Goal: Task Accomplishment & Management: Complete application form

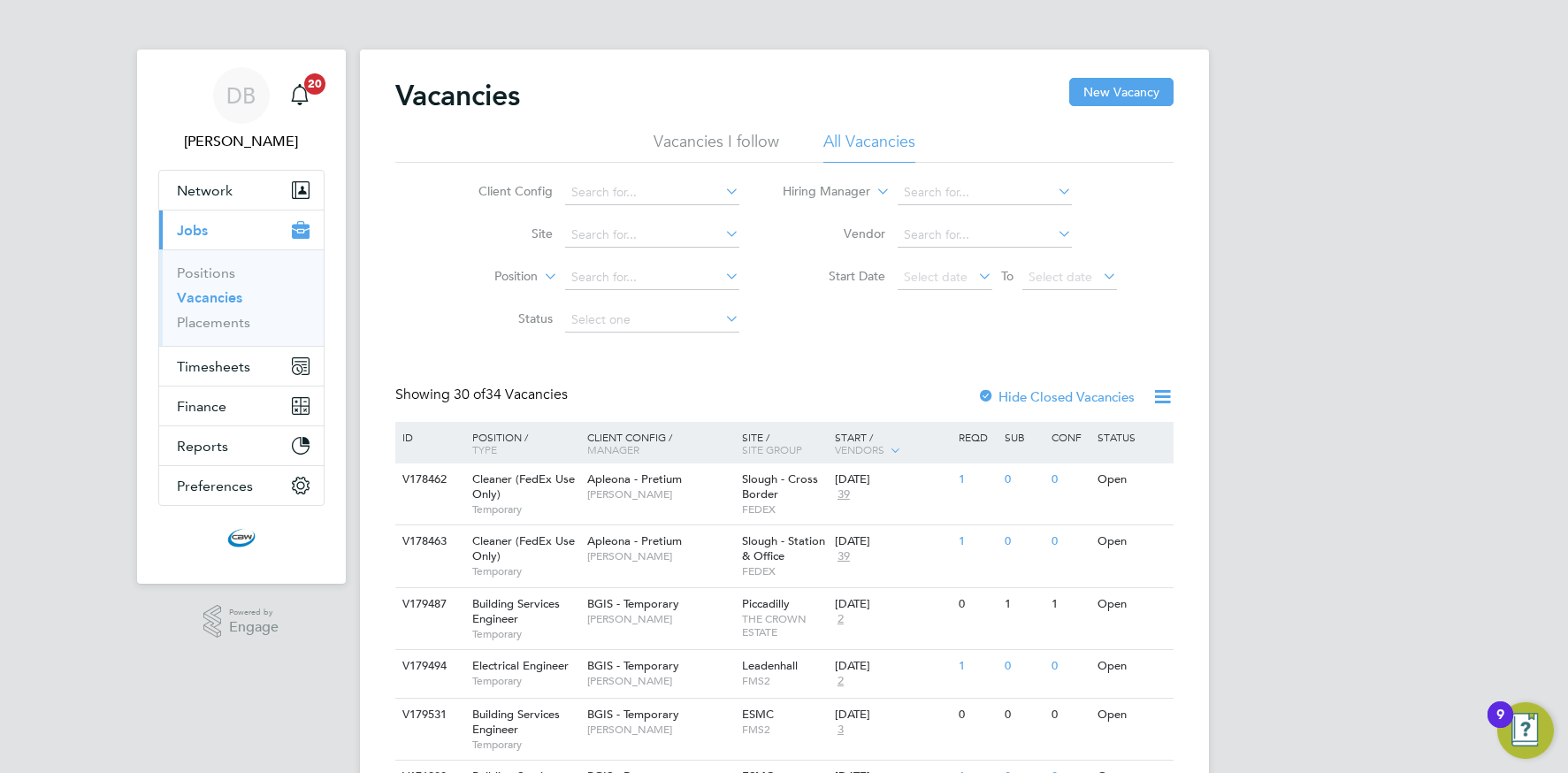
click at [721, 185] on icon at bounding box center [721, 191] width 0 height 24
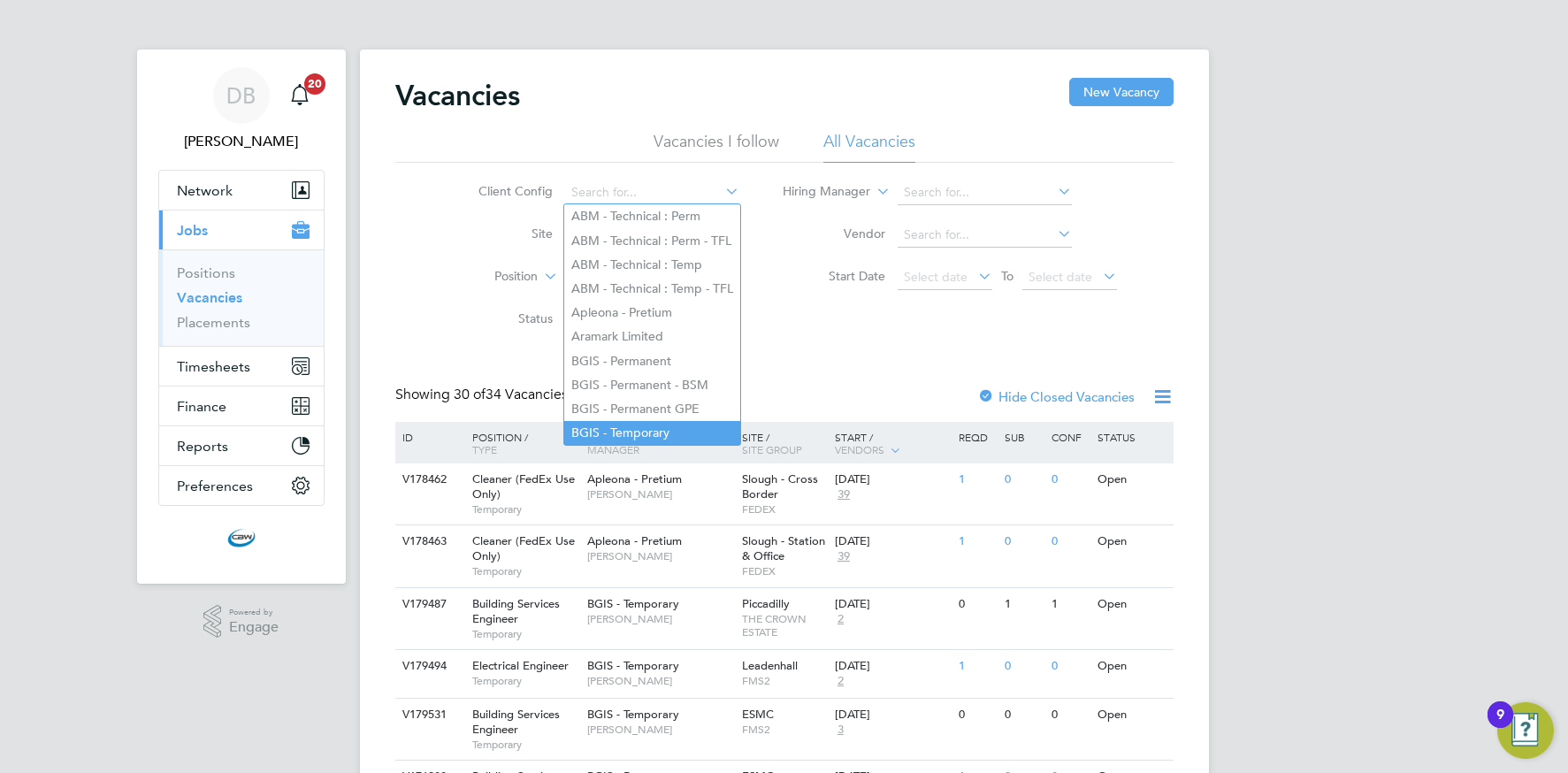
click at [610, 427] on li "BGIS - Temporary" at bounding box center [652, 432] width 176 height 23
type input "BGIS - Temporary"
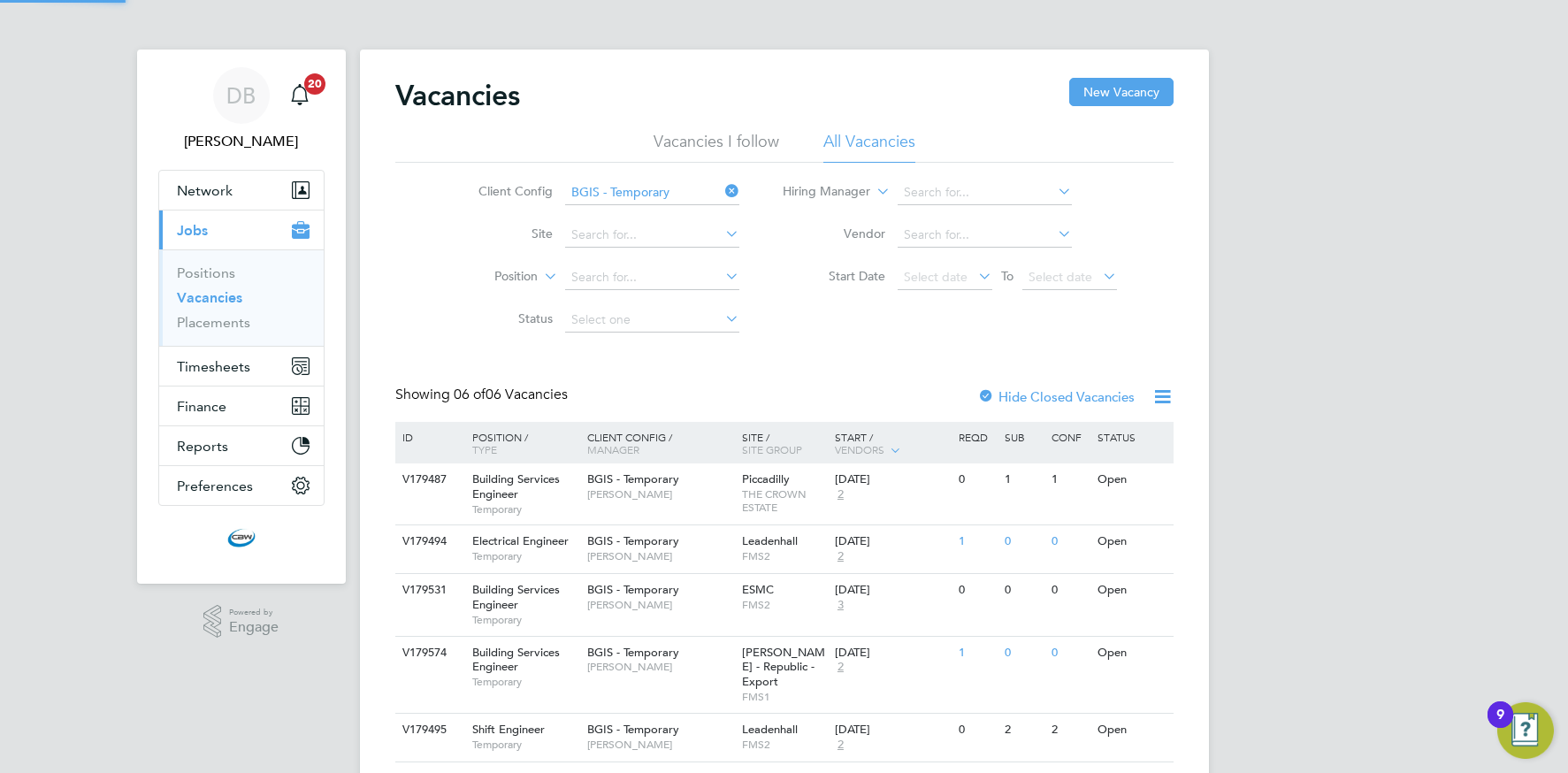
scroll to position [129, 0]
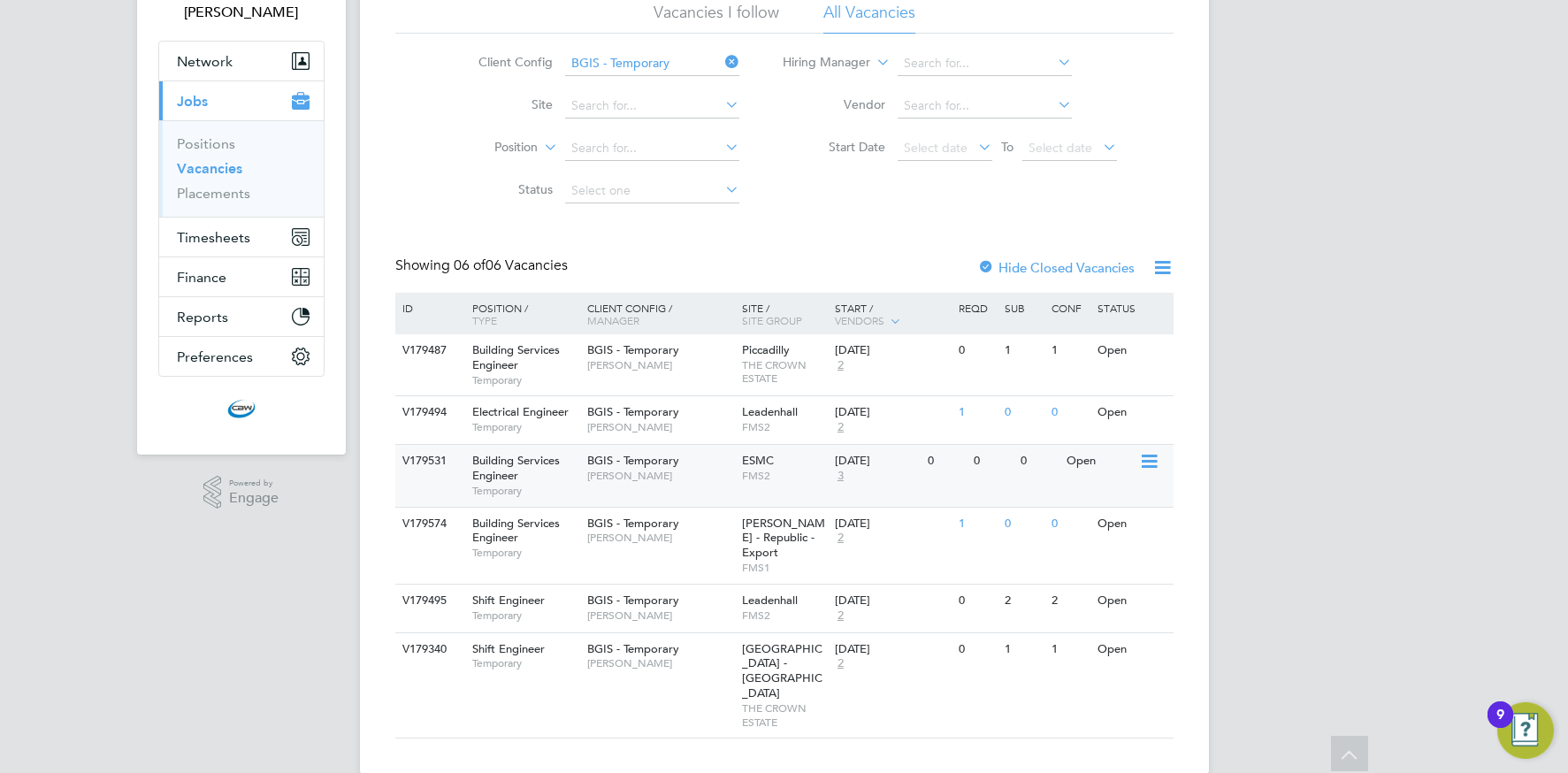
click at [659, 469] on span "[PERSON_NAME]" at bounding box center [660, 475] width 146 height 14
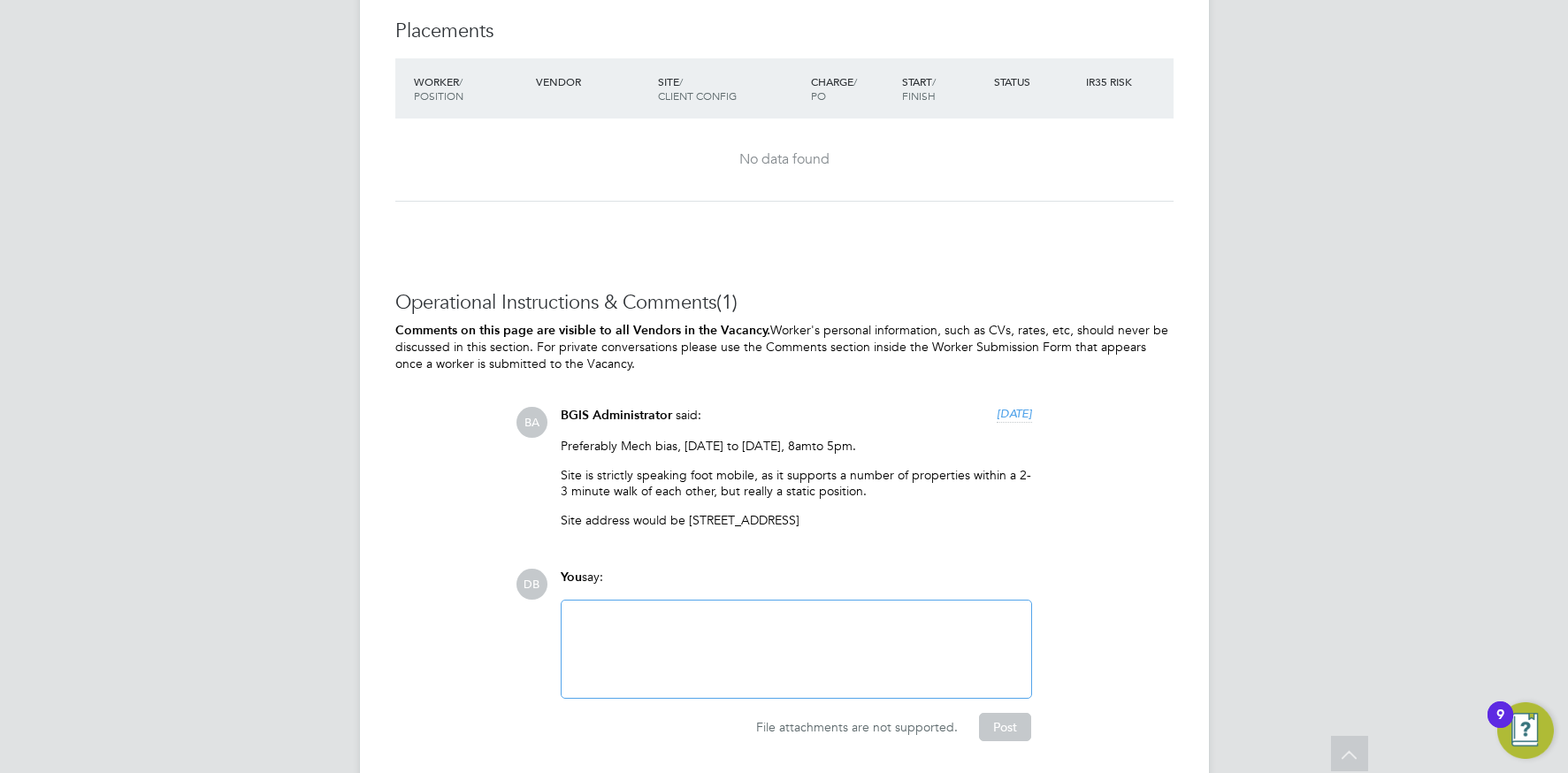
scroll to position [2674, 0]
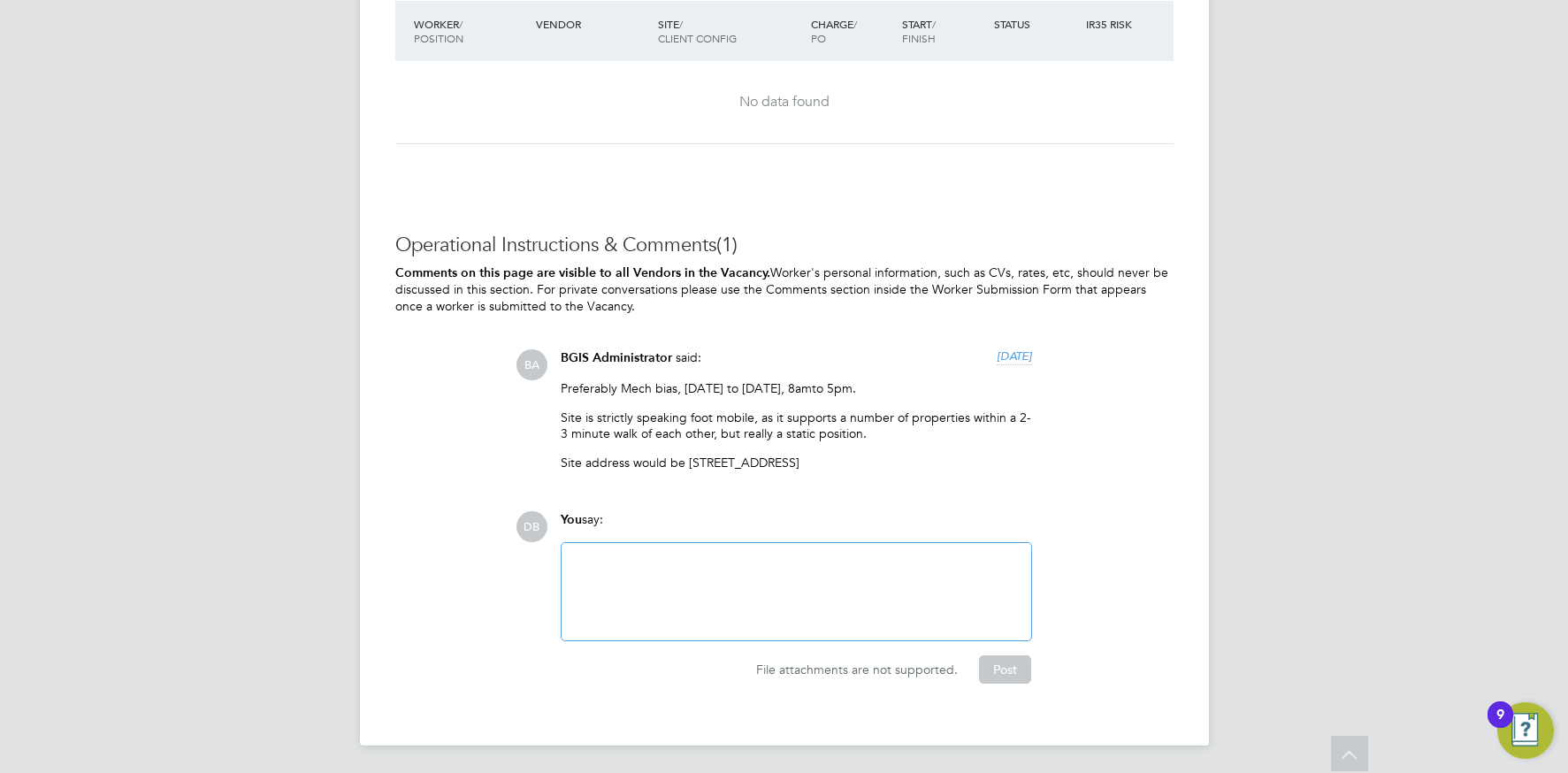
drag, startPoint x: 687, startPoint y: 462, endPoint x: 907, endPoint y: 461, distance: 220.0
click at [907, 461] on p "Site address would be [STREET_ADDRESS]" at bounding box center [795, 462] width 471 height 16
copy p "[STREET_ADDRESS]"
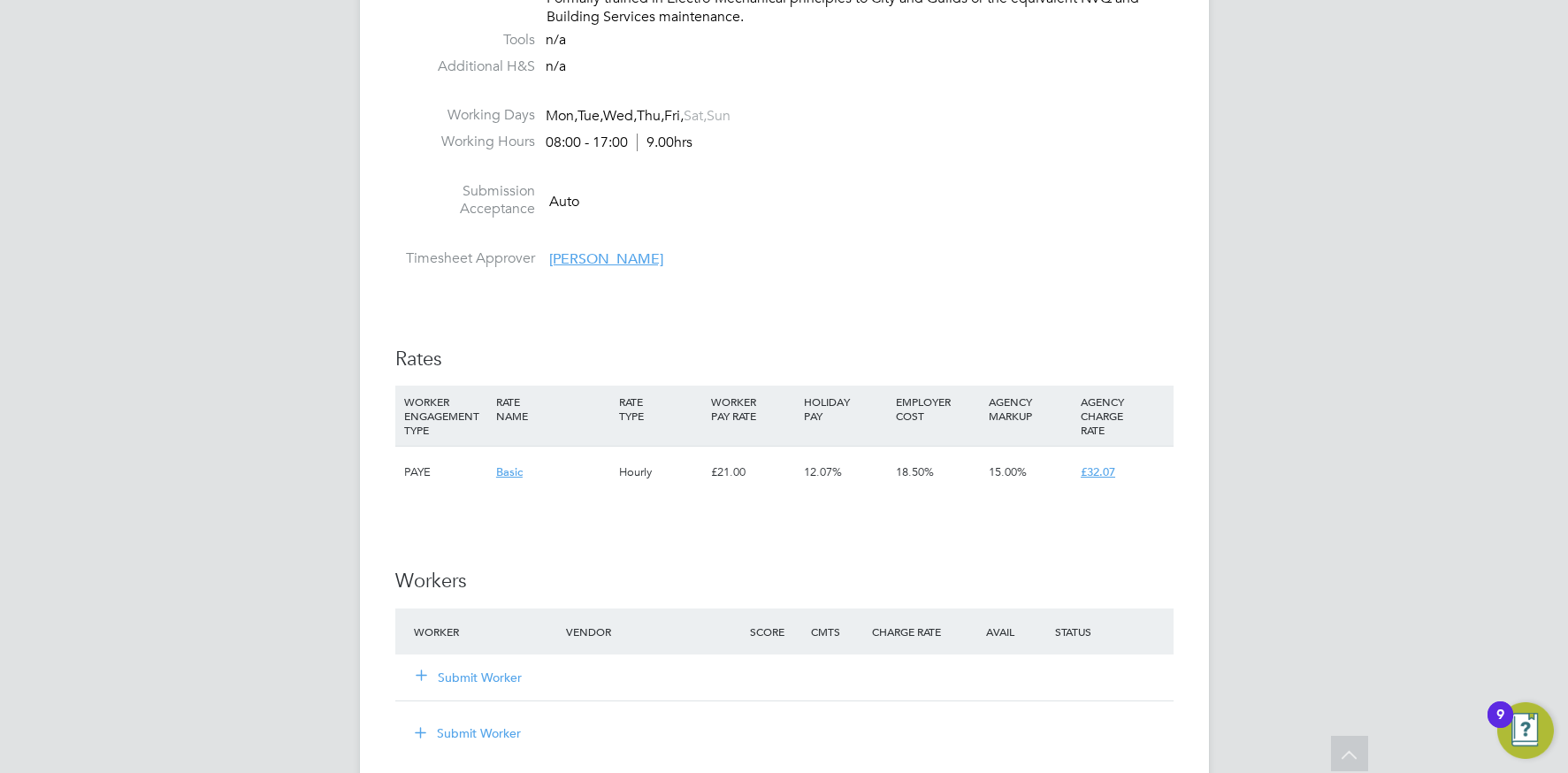
scroll to position [1832, 0]
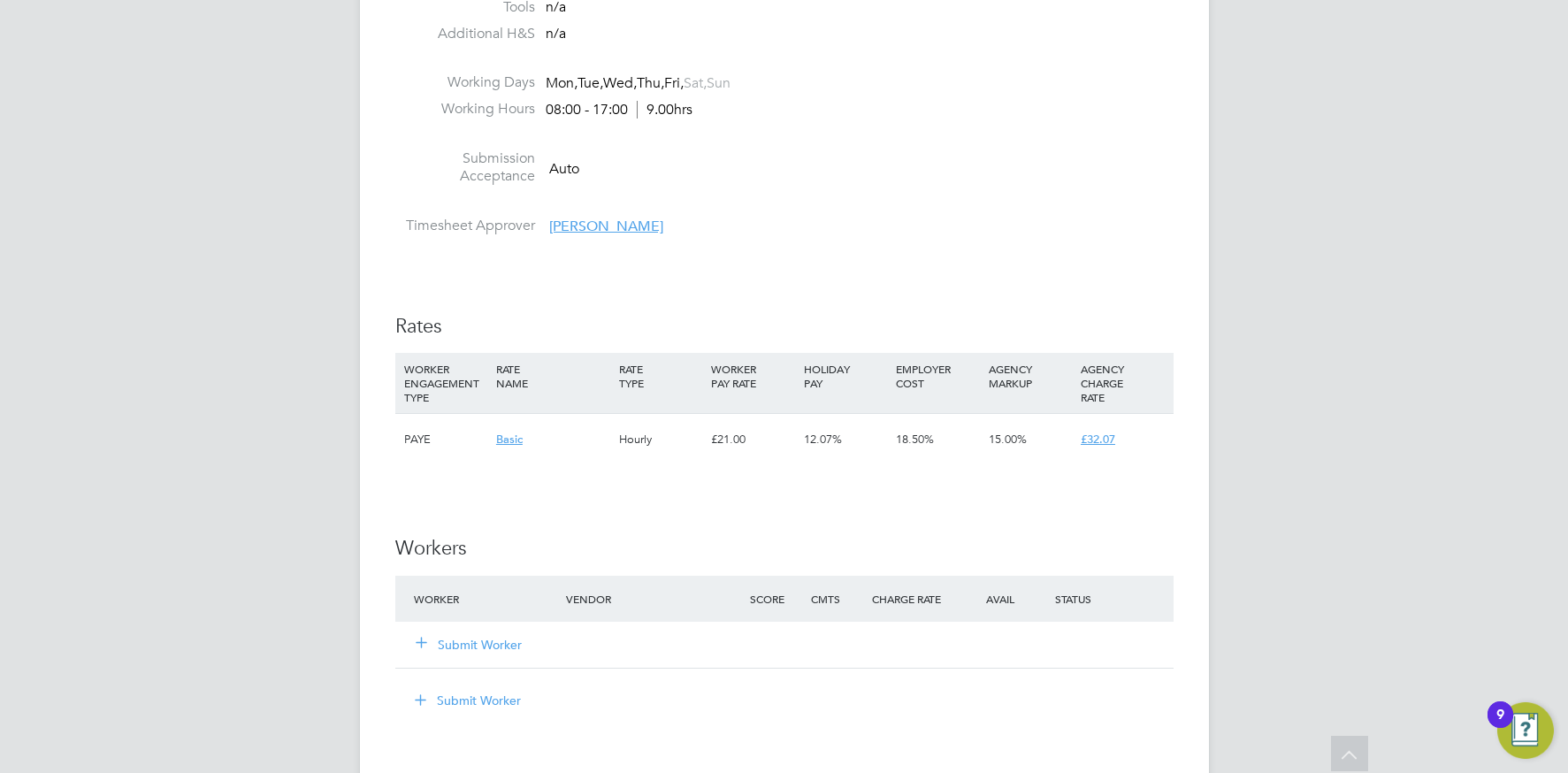
drag, startPoint x: 495, startPoint y: 644, endPoint x: 542, endPoint y: 641, distance: 47.1
click at [495, 644] on button "Submit Worker" at bounding box center [469, 645] width 106 height 18
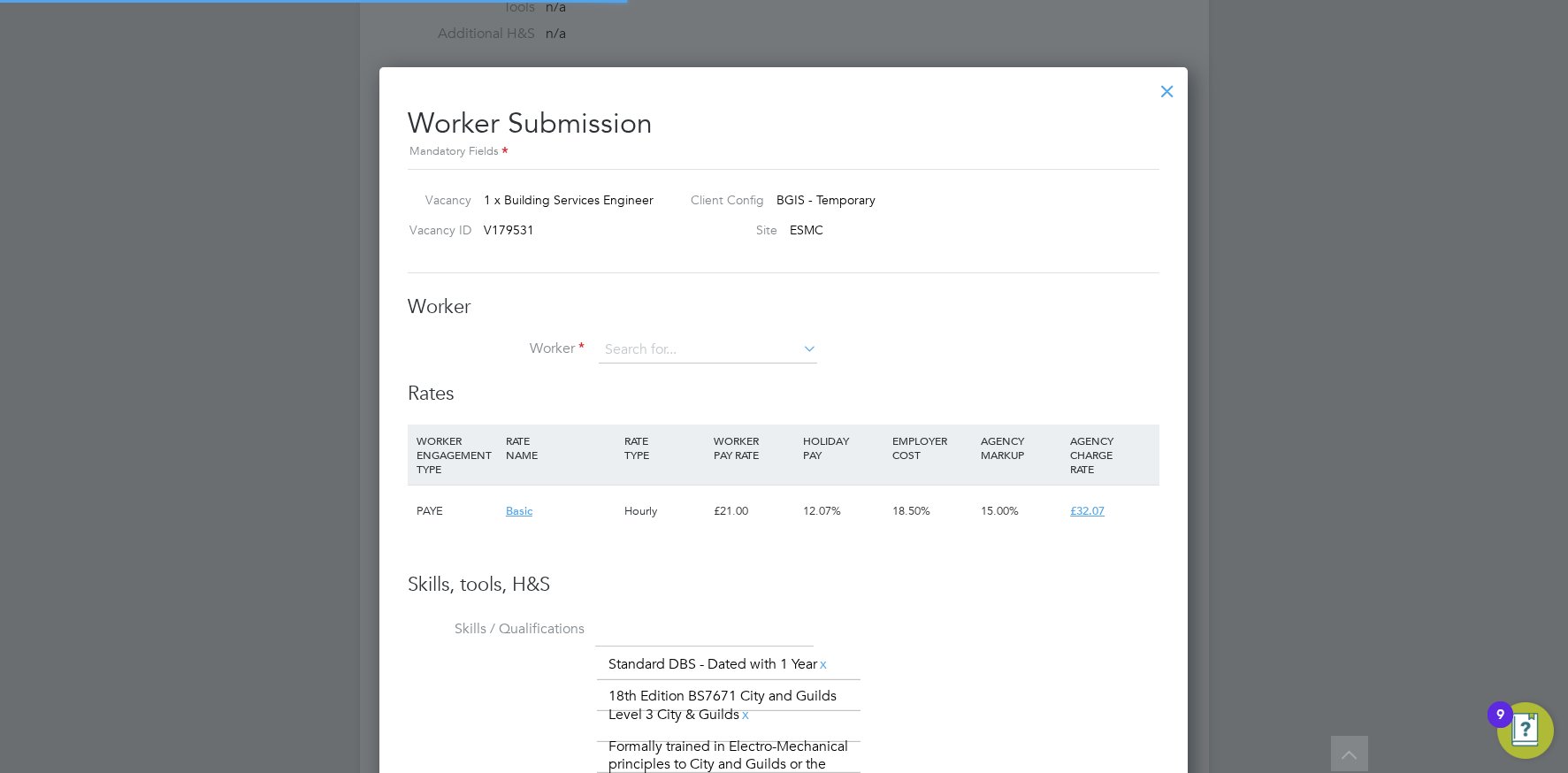
scroll to position [1208, 809]
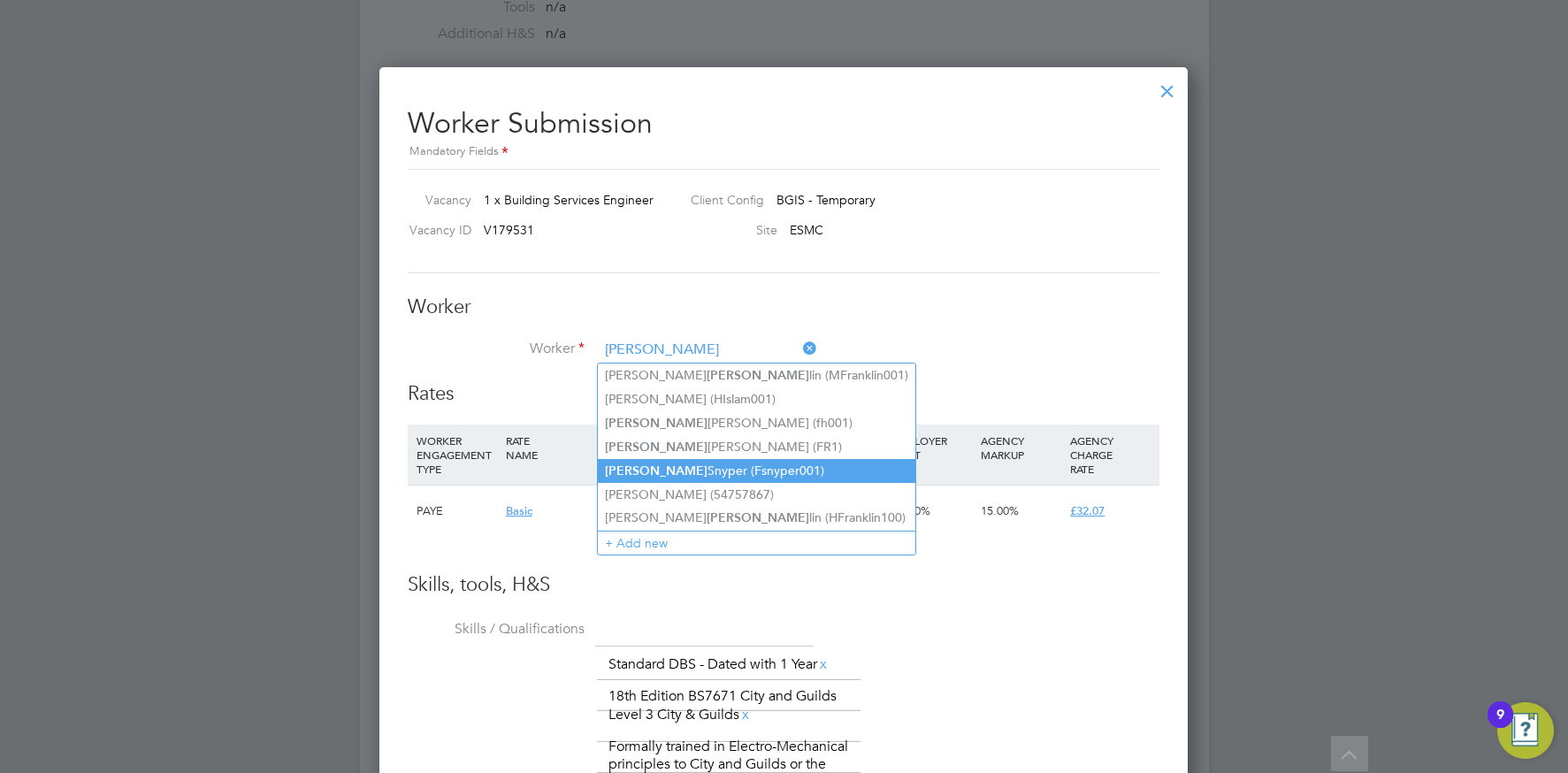
type input "[PERSON_NAME] (Fsnyper001)"
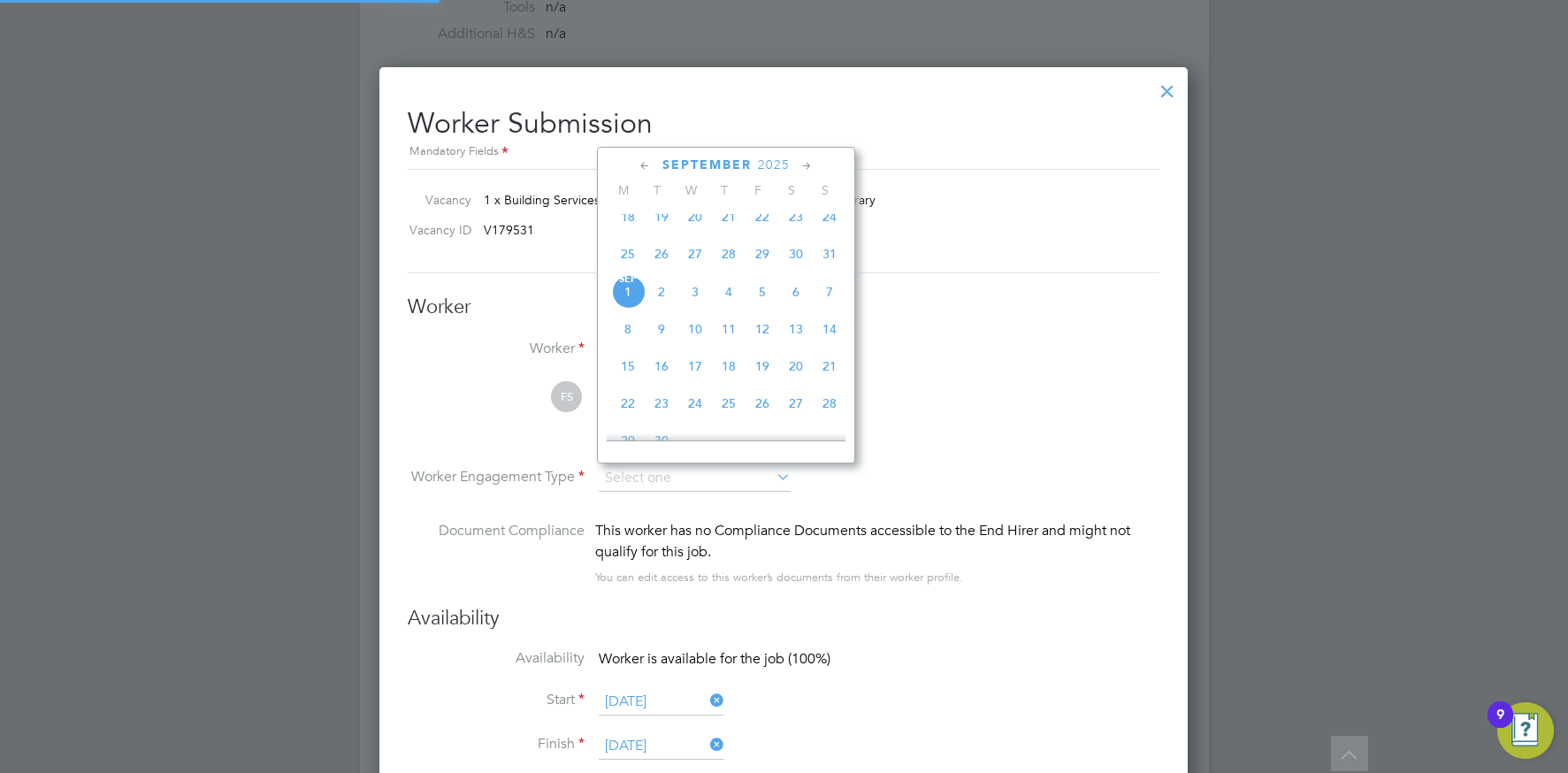
scroll to position [1602, 809]
click at [940, 439] on li "[PERSON_NAME] View details m: 07496177182 [EMAIL_ADDRESS][DOMAIN_NAME]" at bounding box center [783, 424] width 751 height 84
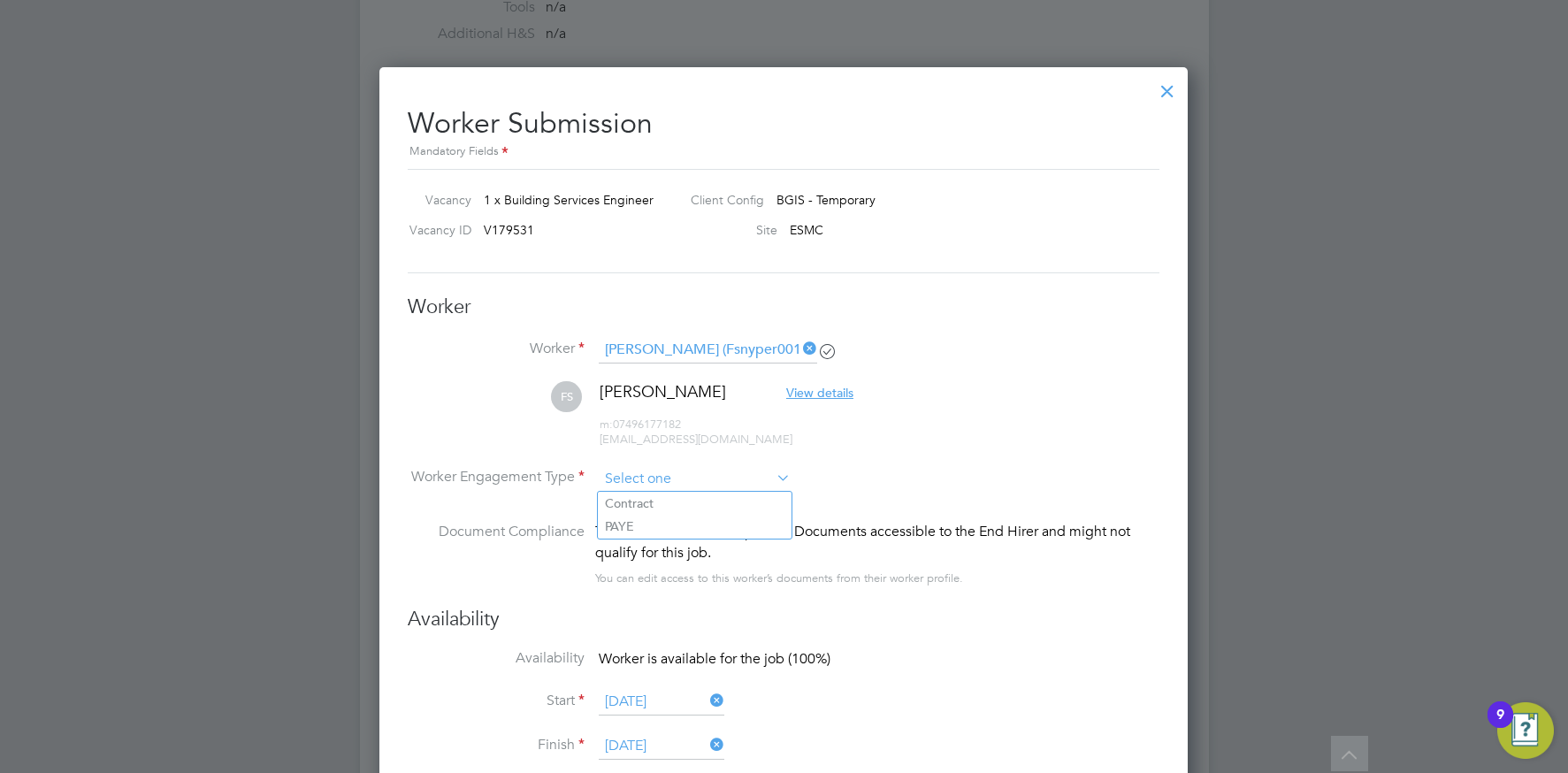
click at [682, 479] on input at bounding box center [694, 479] width 192 height 26
click at [661, 528] on li "PAYE" at bounding box center [694, 526] width 194 height 23
type input "PAYE"
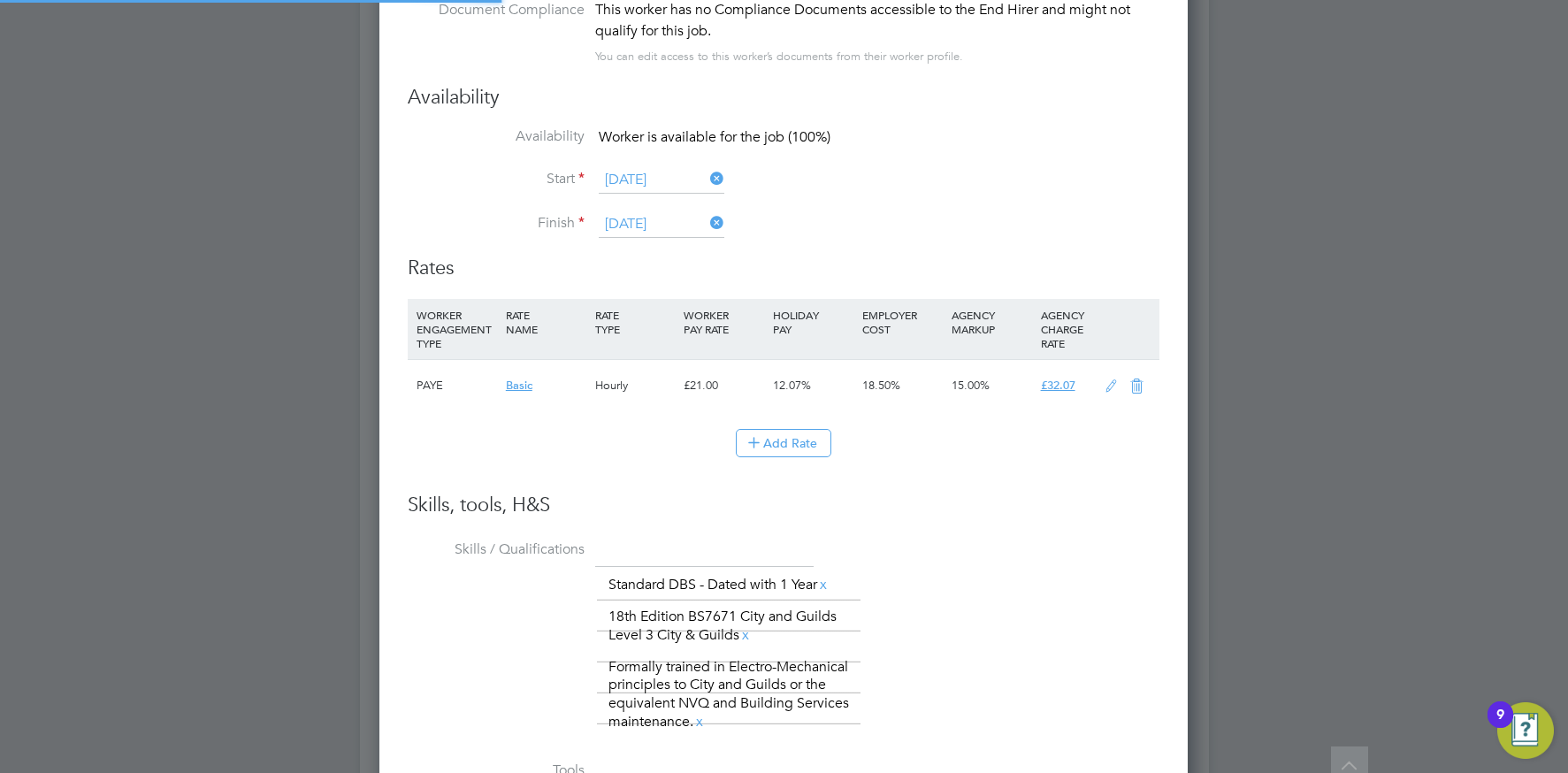
scroll to position [2774, 0]
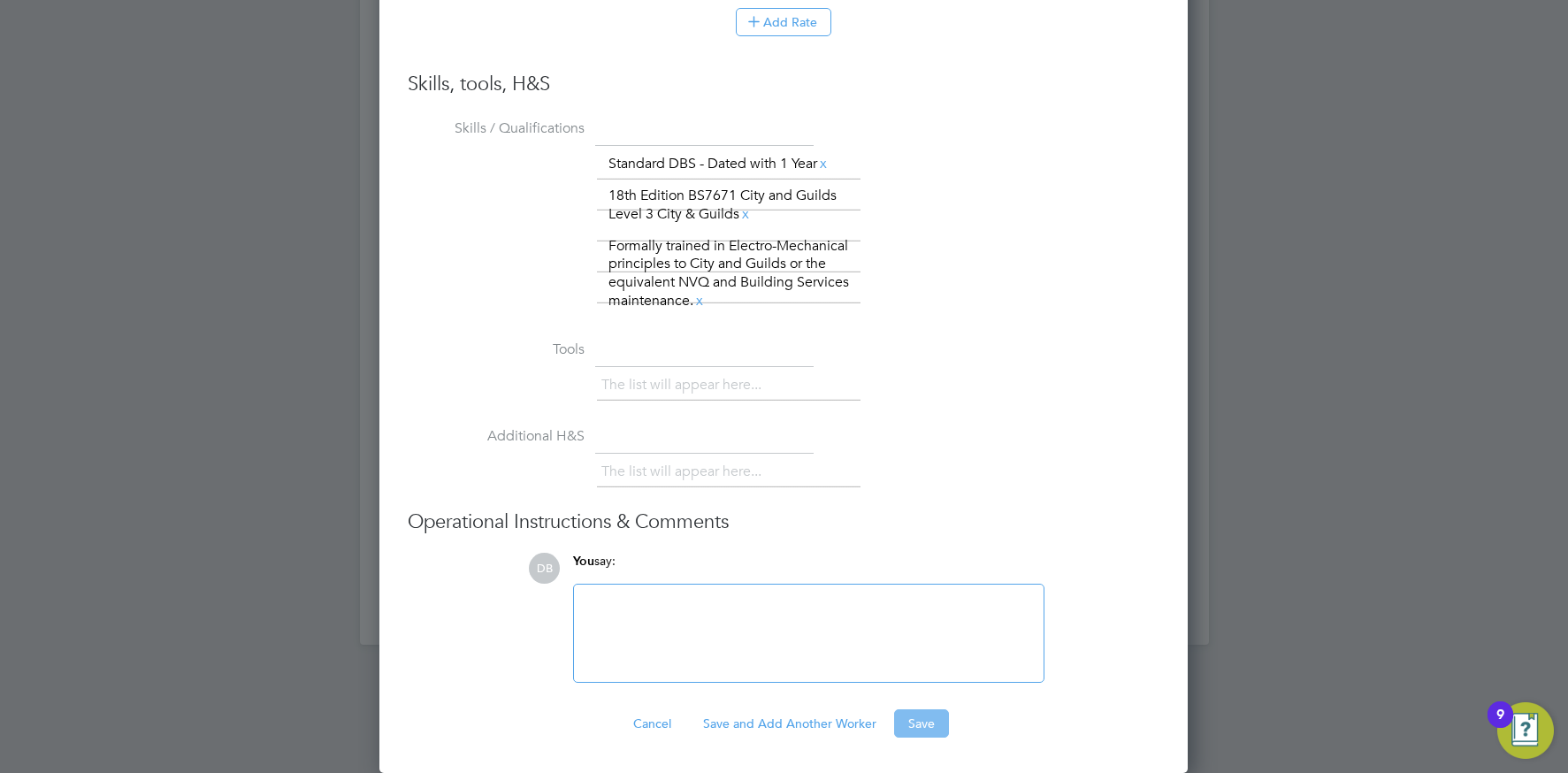
click at [916, 727] on button "Save" at bounding box center [921, 723] width 55 height 28
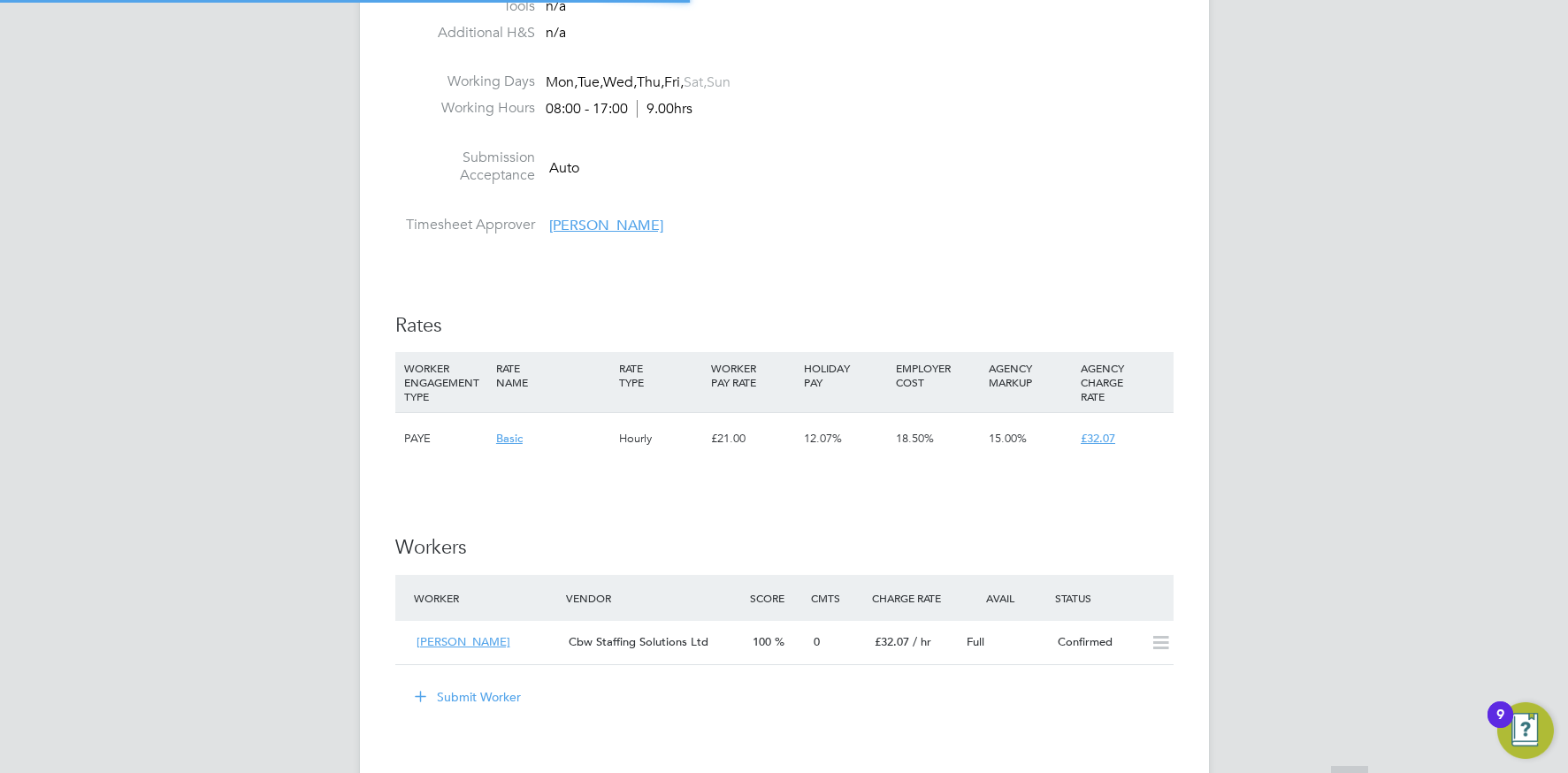
scroll to position [0, 0]
